Goal: Contribute content: Contribute content

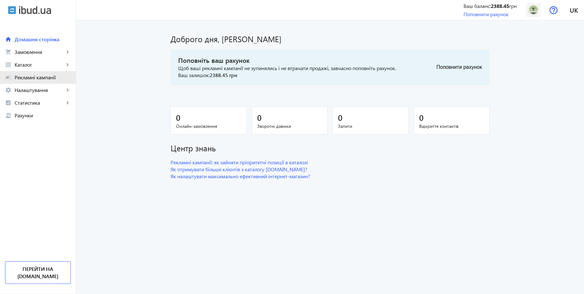
click at [30, 78] on span "Рекламні кампанії" at bounding box center [43, 77] width 56 height 6
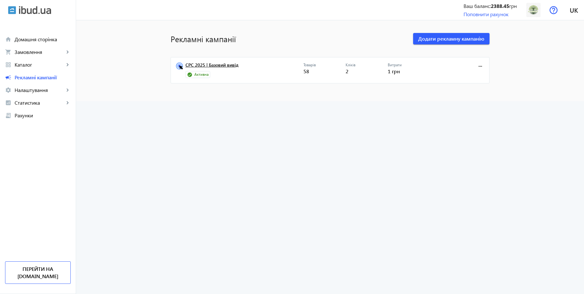
click at [225, 66] on link "CPC 2025 | Базовий вивід" at bounding box center [245, 67] width 118 height 9
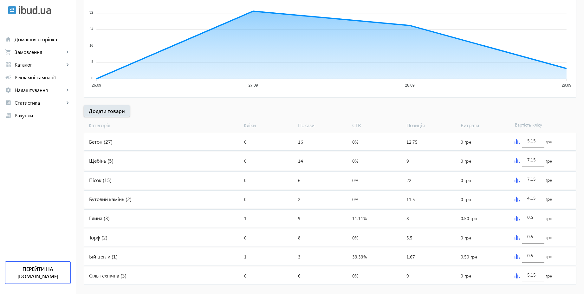
scroll to position [147, 0]
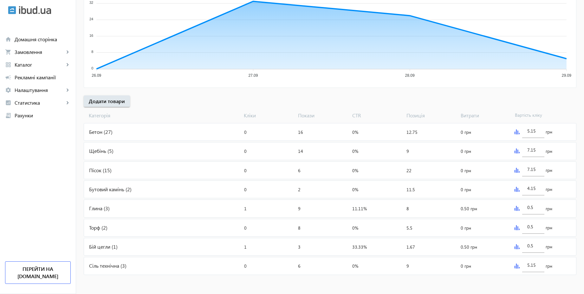
click at [517, 150] on img at bounding box center [517, 150] width 5 height 5
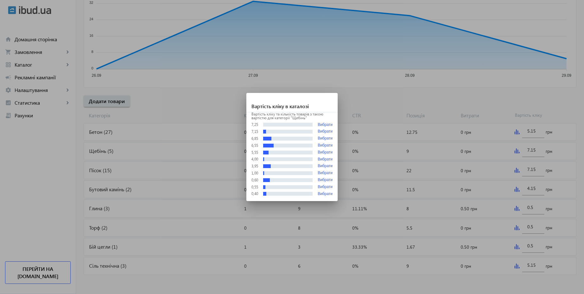
scroll to position [0, 0]
click at [482, 96] on div at bounding box center [292, 147] width 584 height 294
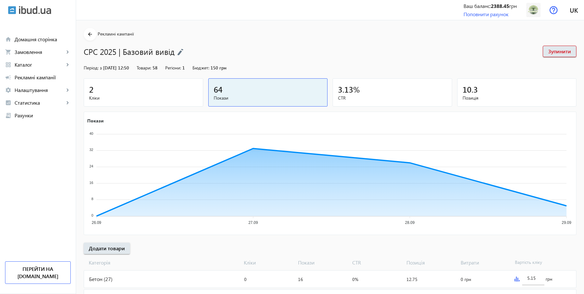
scroll to position [147, 0]
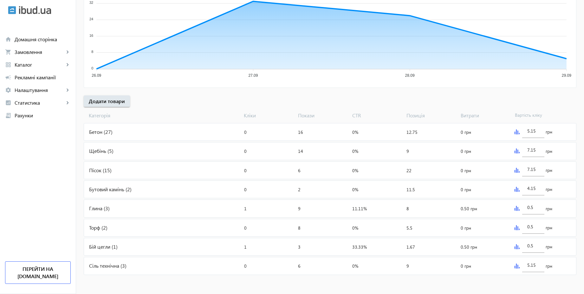
click at [517, 267] on img at bounding box center [517, 266] width 5 height 5
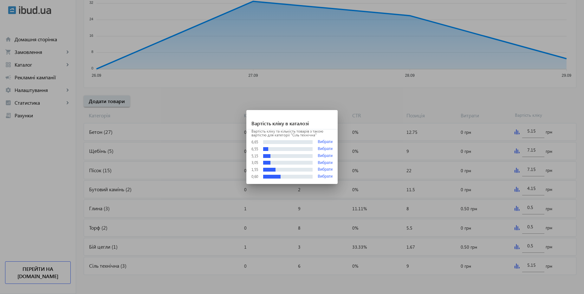
scroll to position [0, 0]
click at [425, 101] on div at bounding box center [292, 147] width 584 height 294
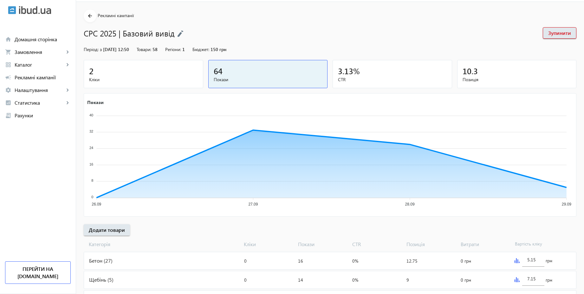
scroll to position [7, 0]
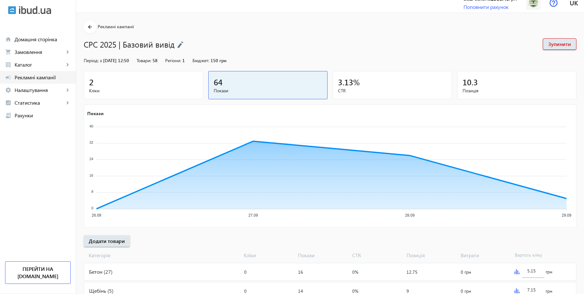
click at [34, 79] on span "Рекламні кампанії" at bounding box center [43, 77] width 56 height 6
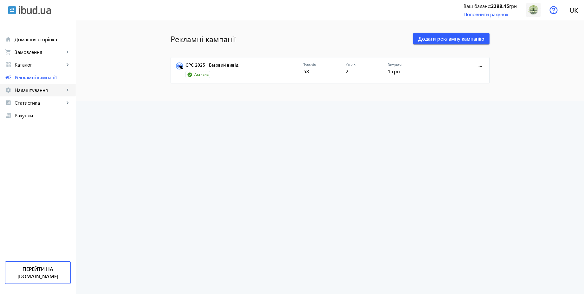
click at [40, 89] on span "Налаштування" at bounding box center [40, 90] width 50 height 6
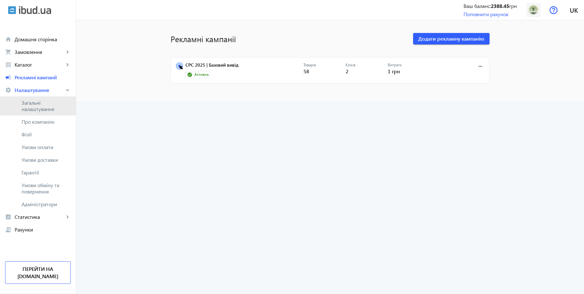
click at [39, 104] on span "Загальні налаштування" at bounding box center [46, 106] width 49 height 13
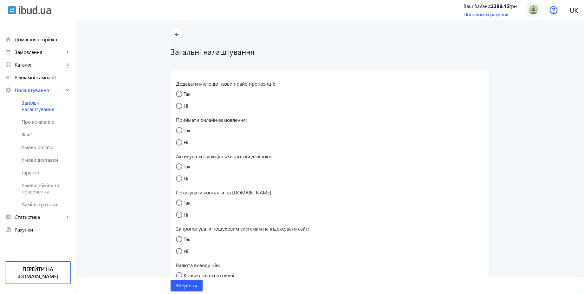
radio input "true"
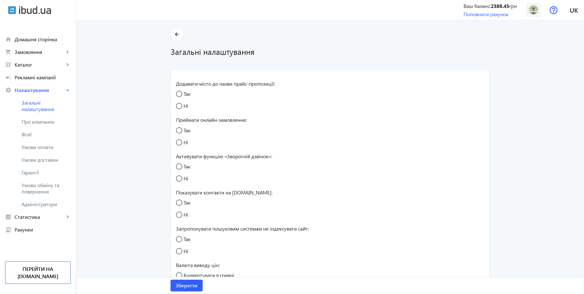
radio input "true"
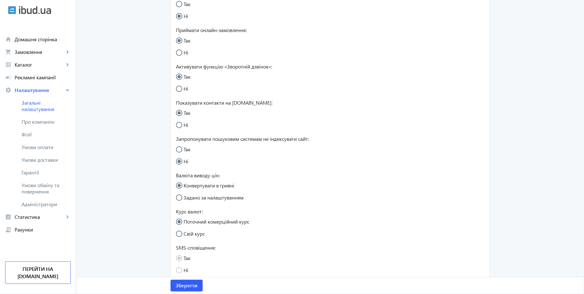
scroll to position [79, 0]
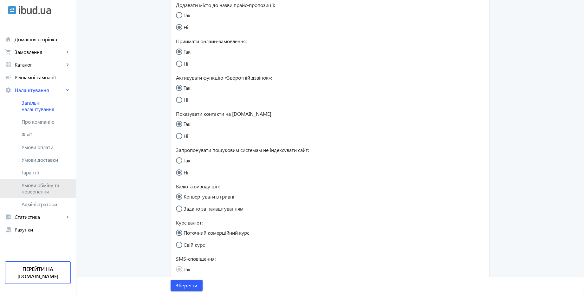
click at [42, 187] on span "Умови обміну та повернення" at bounding box center [46, 188] width 49 height 13
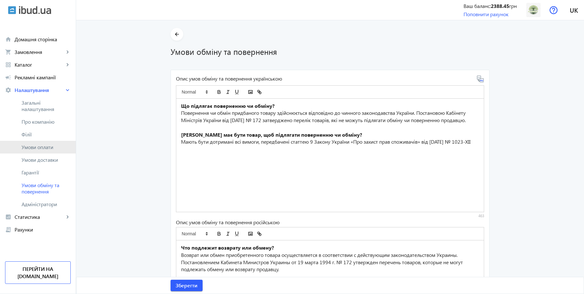
click at [43, 148] on span "Умови оплати" at bounding box center [46, 147] width 49 height 6
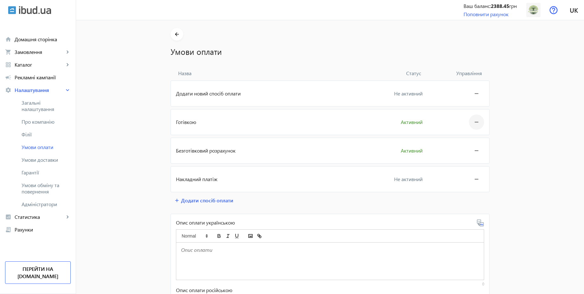
click at [470, 121] on span at bounding box center [476, 122] width 15 height 15
click at [468, 135] on button "Редагувати" at bounding box center [465, 139] width 36 height 15
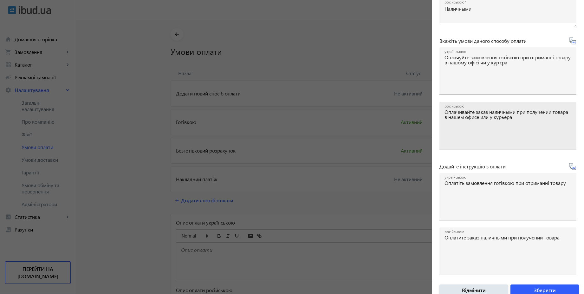
scroll to position [67, 0]
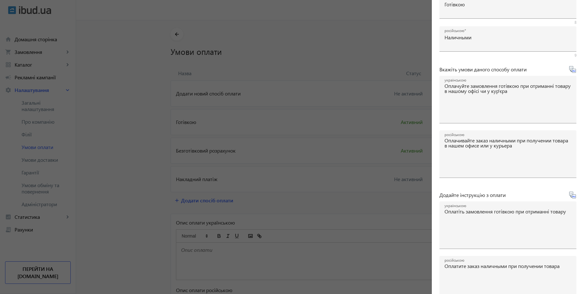
click at [118, 121] on div at bounding box center [292, 147] width 584 height 294
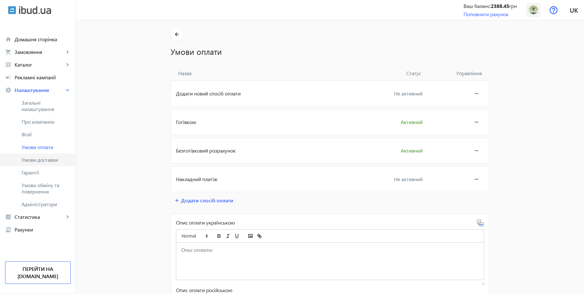
click at [43, 158] on span "Умови доставки" at bounding box center [46, 160] width 49 height 6
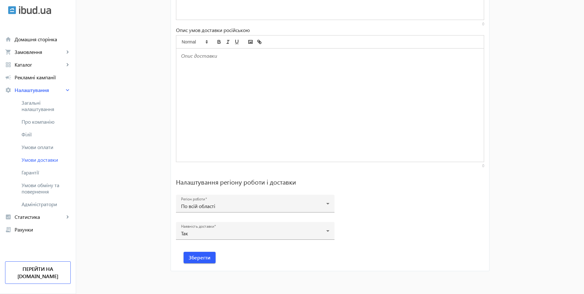
scroll to position [394, 0]
click at [44, 42] on span "Домашня сторінка" at bounding box center [43, 39] width 56 height 6
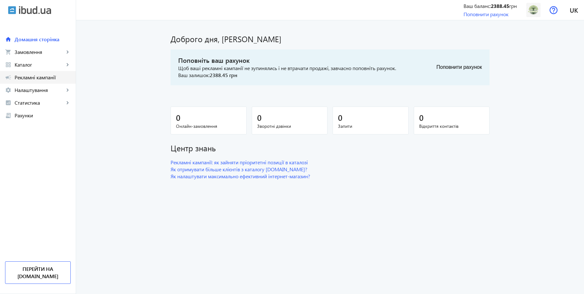
click at [60, 78] on span "Рекламні кампанії" at bounding box center [43, 77] width 56 height 6
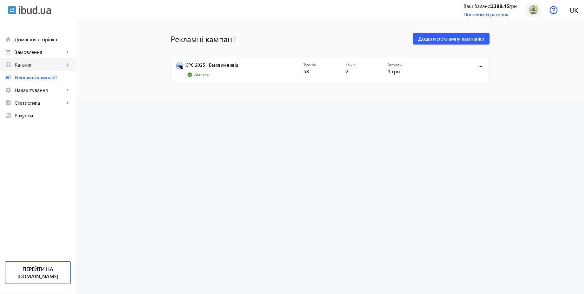
click at [31, 64] on span "Каталог" at bounding box center [40, 65] width 50 height 6
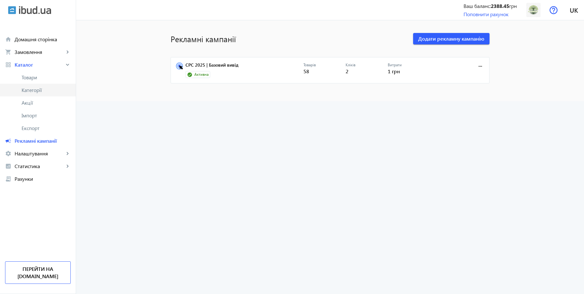
click at [38, 92] on span "Категорії" at bounding box center [46, 90] width 49 height 6
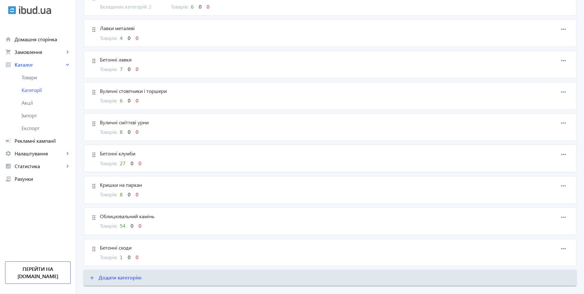
scroll to position [360, 0]
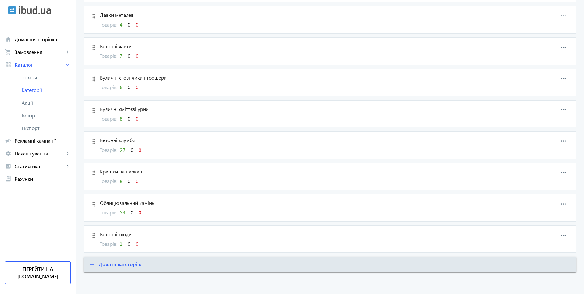
click at [121, 243] on span "1" at bounding box center [121, 243] width 3 height 7
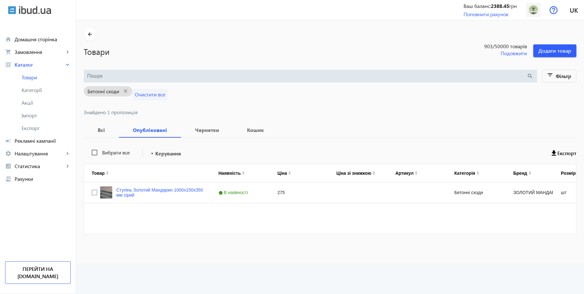
click at [148, 97] on span "Очистити все" at bounding box center [150, 94] width 30 height 7
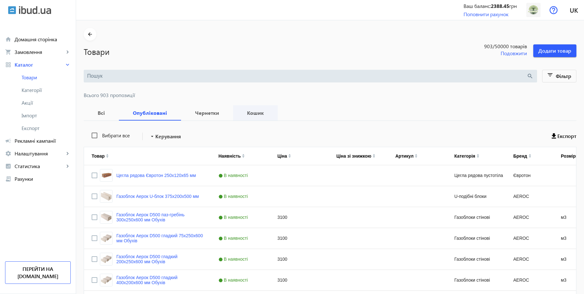
click at [246, 112] on b "Кошик" at bounding box center [256, 112] width 30 height 5
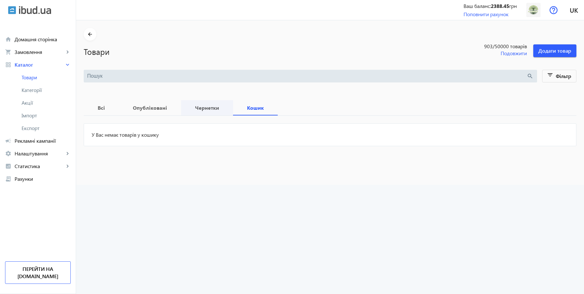
click at [198, 108] on b "Чернетки" at bounding box center [207, 107] width 37 height 5
click at [154, 108] on b "Опубліковані" at bounding box center [150, 107] width 47 height 5
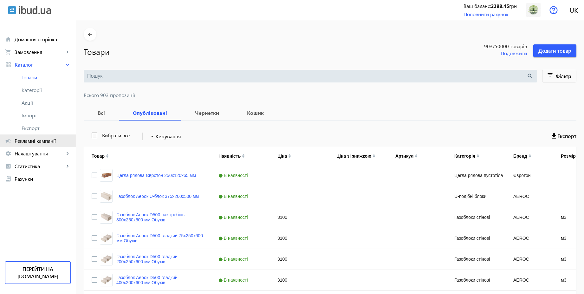
click at [45, 143] on span "Рекламні кампанії" at bounding box center [43, 141] width 56 height 6
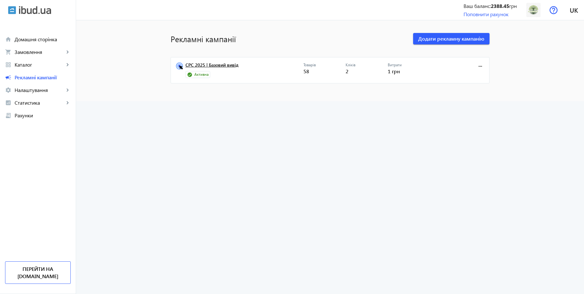
click at [226, 66] on link "CPC 2025 | Базовий вивід" at bounding box center [245, 67] width 118 height 9
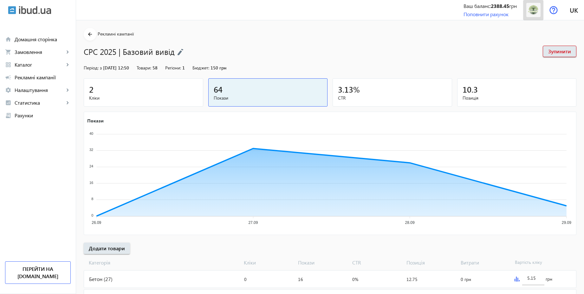
click at [533, 10] on img at bounding box center [534, 10] width 14 height 14
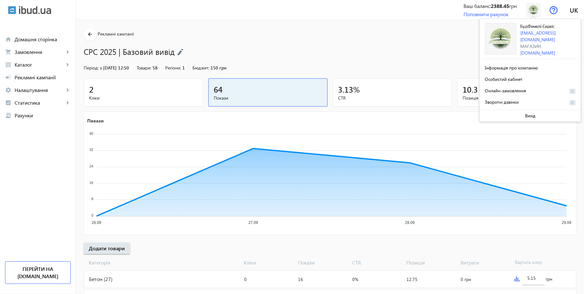
click at [345, 39] on section "arrow_back Рекламні кампанії CPC 2025 | Базовий вивід Зупинити" at bounding box center [330, 42] width 493 height 29
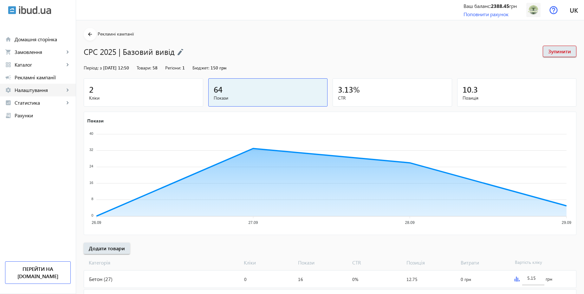
click at [34, 90] on span "Налаштування" at bounding box center [40, 90] width 50 height 6
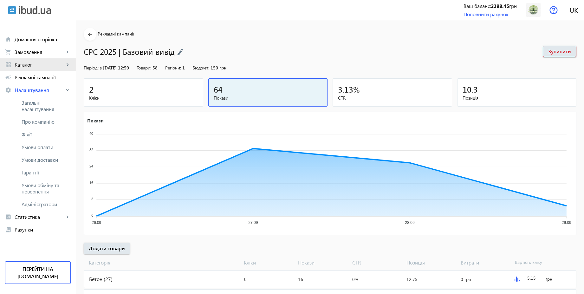
click at [30, 66] on span "Каталог" at bounding box center [40, 65] width 50 height 6
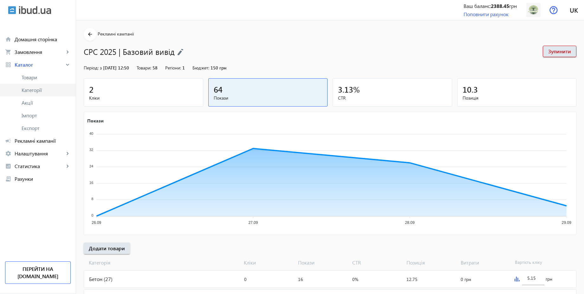
click at [32, 89] on span "Категорії" at bounding box center [46, 90] width 49 height 6
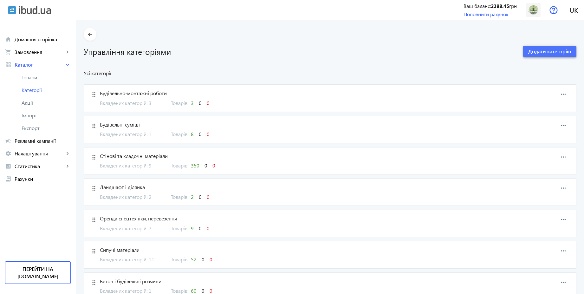
click at [546, 53] on span "Додати категорію" at bounding box center [550, 51] width 43 height 7
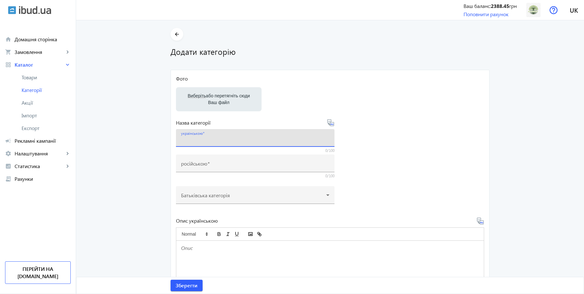
click at [218, 138] on input "українською" at bounding box center [255, 140] width 148 height 7
click at [185, 140] on input "АБ Столичний" at bounding box center [255, 140] width 148 height 7
type input "АБ Столичний"
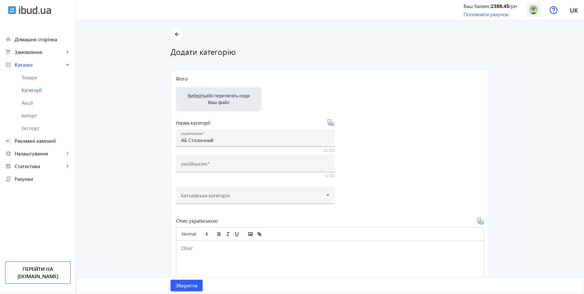
click at [113, 176] on main "arrow_back Додати категорію Фото Виберіть або перетягніть сюди Ваш файл Назва к…" at bounding box center [330, 204] width 508 height 352
click at [55, 41] on span "Домашня сторінка" at bounding box center [43, 39] width 56 height 6
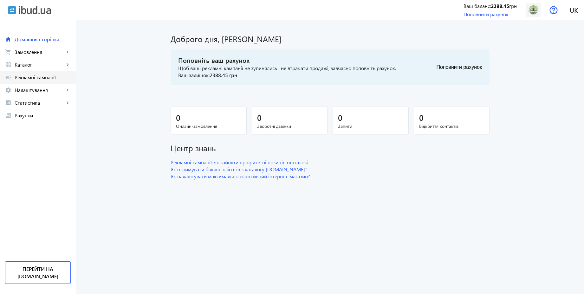
click at [42, 79] on span "Рекламні кампанії" at bounding box center [43, 77] width 56 height 6
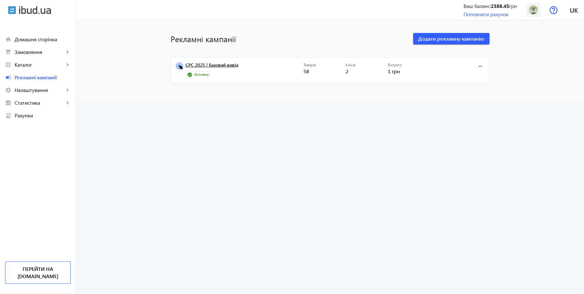
click at [228, 68] on link "CPC 2025 | Базовий вивід" at bounding box center [245, 67] width 118 height 9
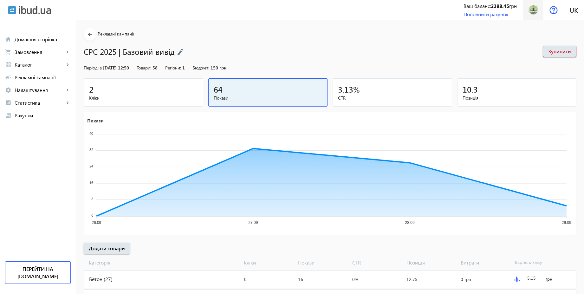
click at [530, 13] on img at bounding box center [534, 10] width 14 height 14
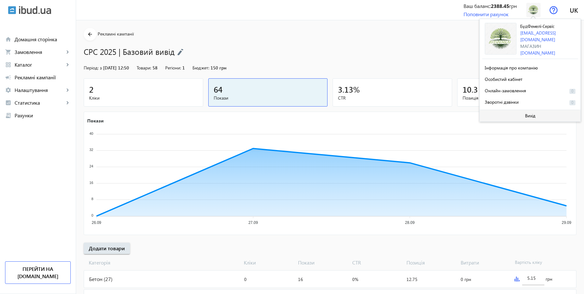
click at [526, 115] on span "Вихід" at bounding box center [530, 115] width 10 height 5
